Goal: Task Accomplishment & Management: Use online tool/utility

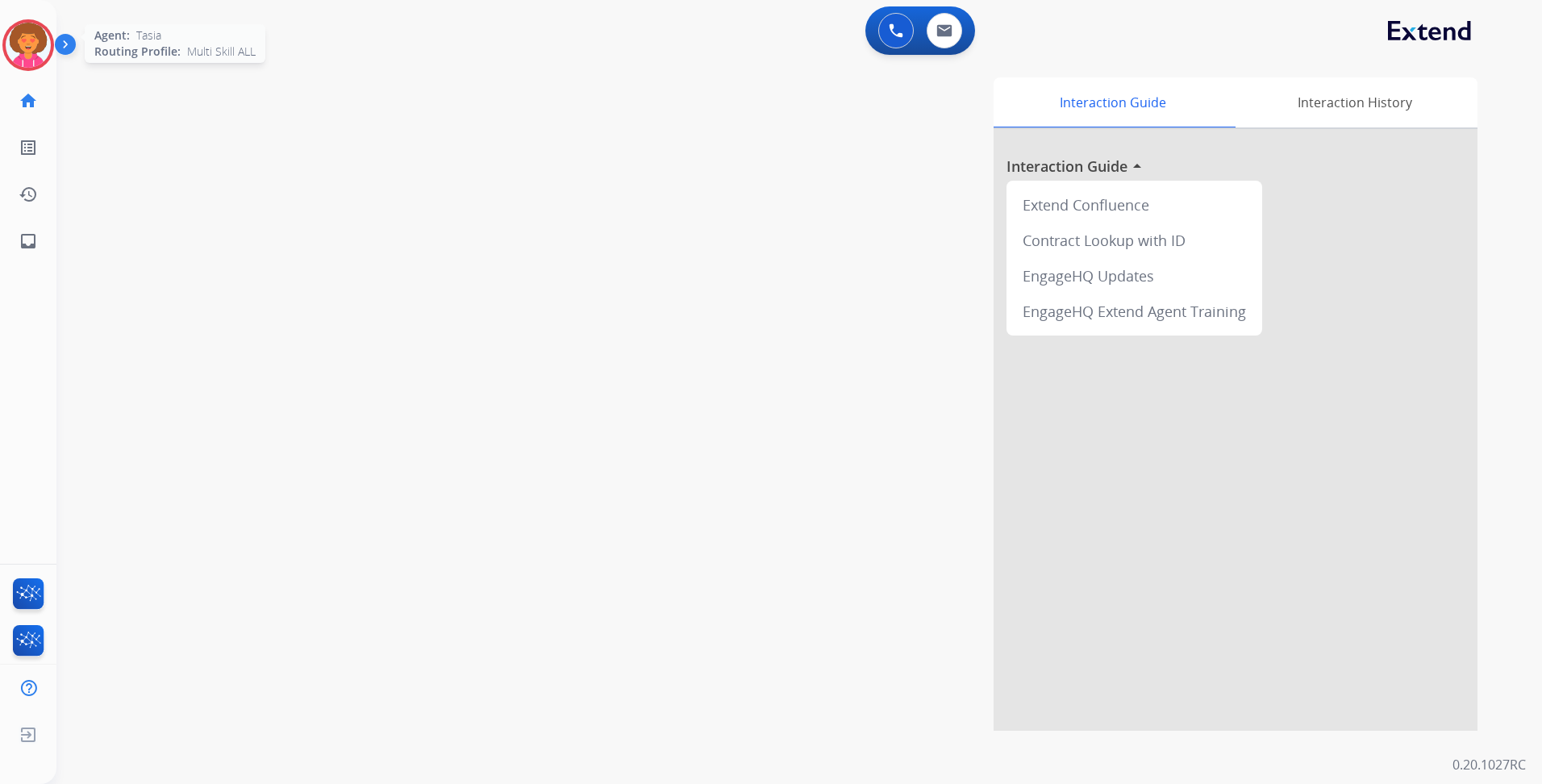
click at [34, 35] on img at bounding box center [29, 45] width 45 height 45
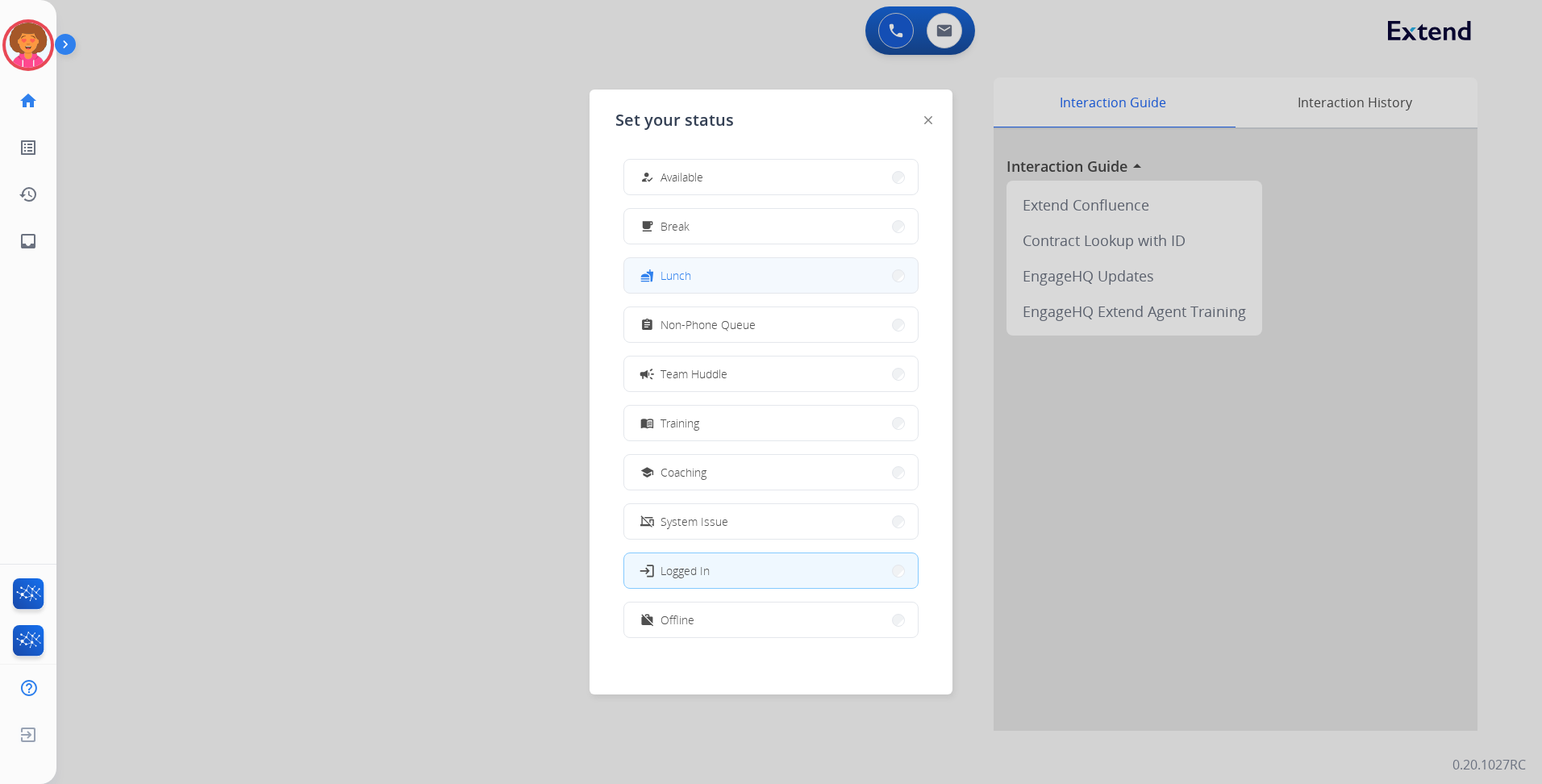
click at [723, 282] on button "fastfood Lunch" at bounding box center [771, 274] width 293 height 35
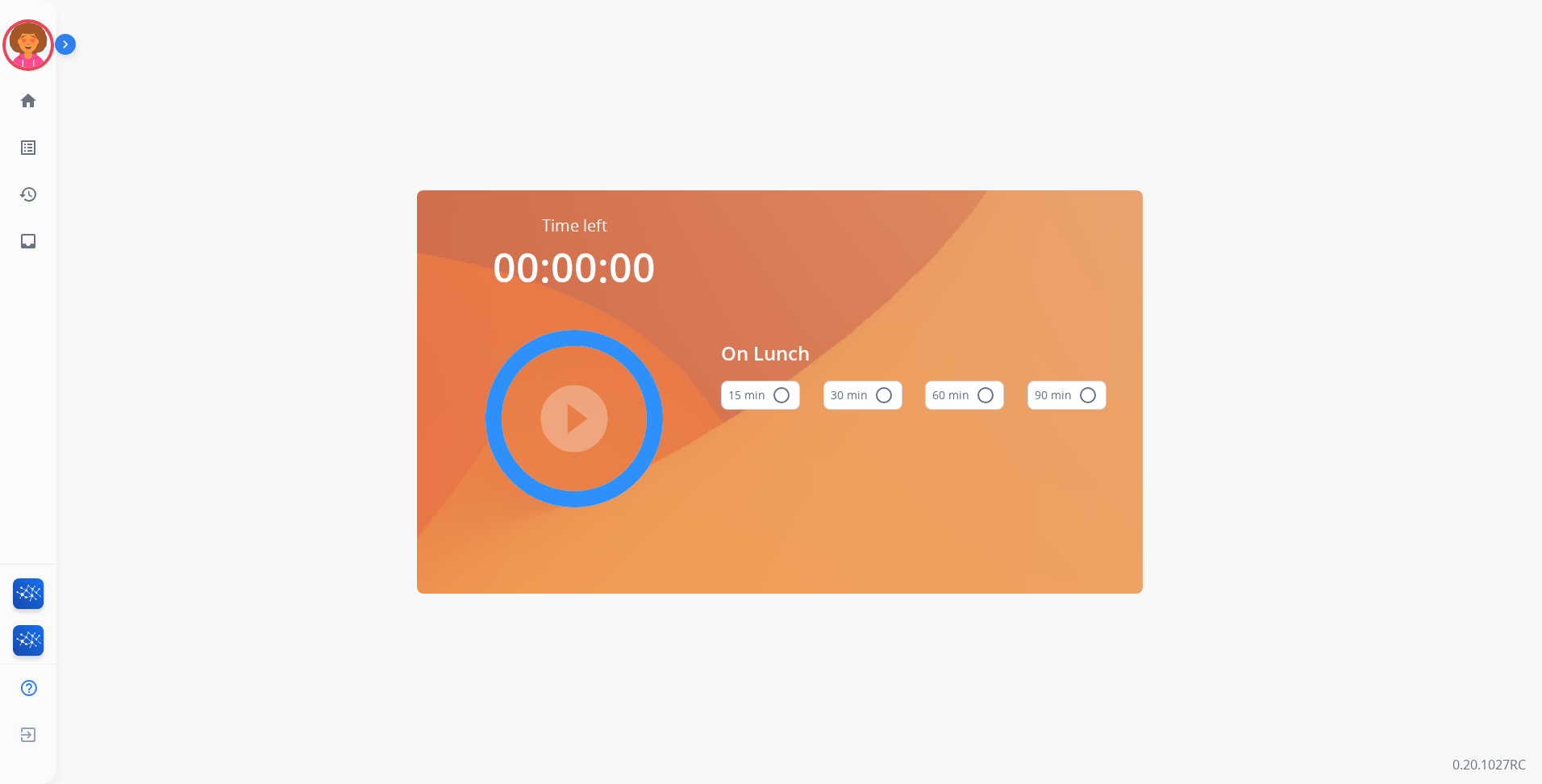
click at [953, 389] on button "60 min radio_button_unchecked" at bounding box center [965, 394] width 79 height 29
click at [584, 409] on mat-icon "play_circle_filled" at bounding box center [575, 419] width 20 height 20
